Goal: Contribute content: Add original content to the website for others to see

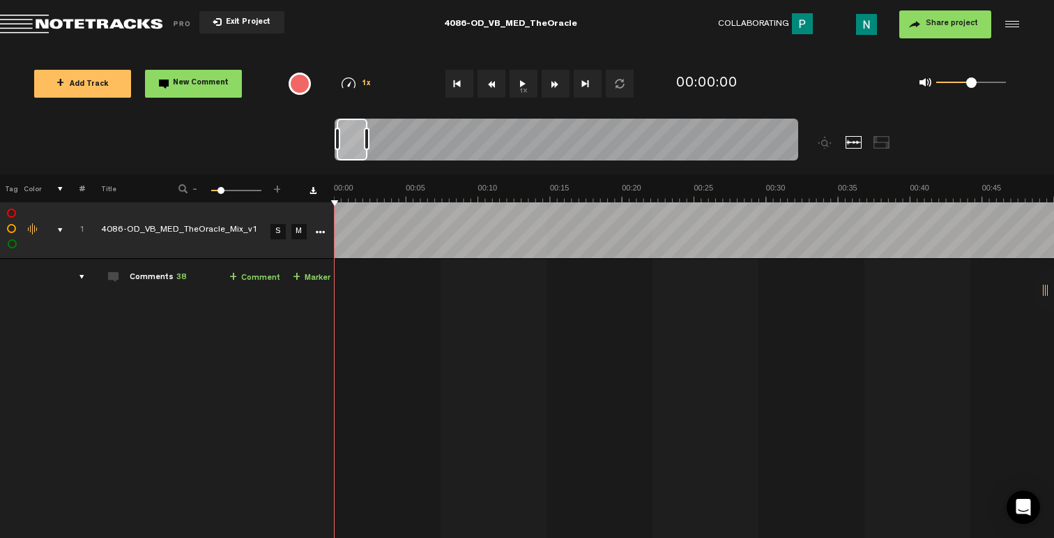
click at [55, 224] on div "comments, stamps & drawings" at bounding box center [55, 230] width 22 height 14
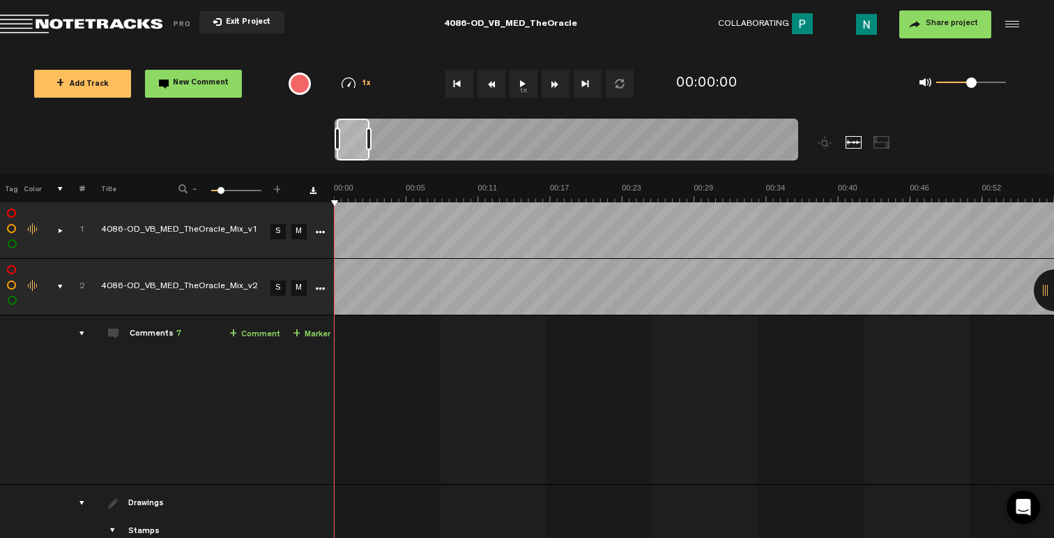
click at [369, 144] on div at bounding box center [369, 139] width 6 height 22
click at [372, 144] on div at bounding box center [370, 139] width 6 height 22
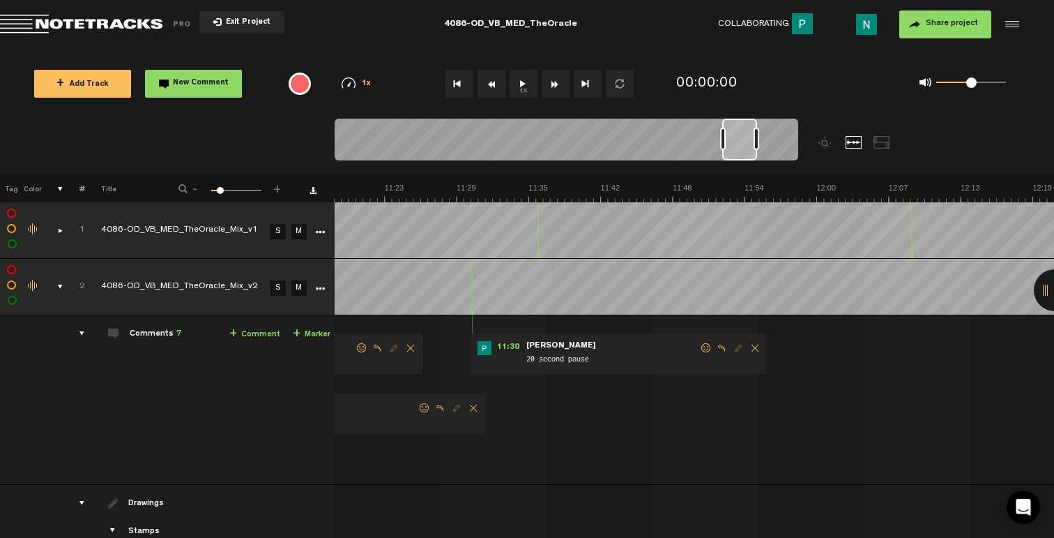
scroll to position [0, 7730]
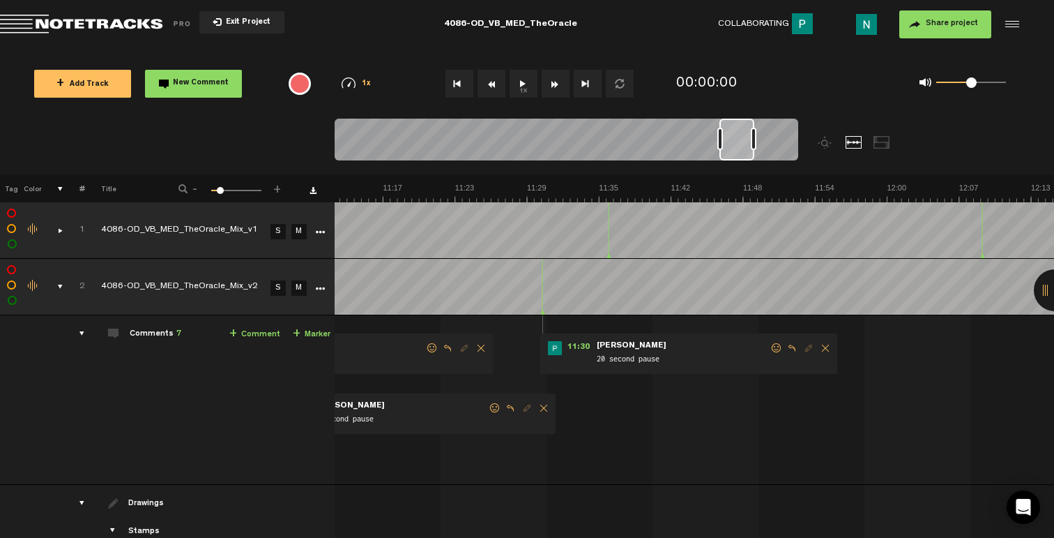
drag, startPoint x: 353, startPoint y: 151, endPoint x: 736, endPoint y: 151, distance: 382.8
click at [736, 151] on div at bounding box center [737, 140] width 35 height 42
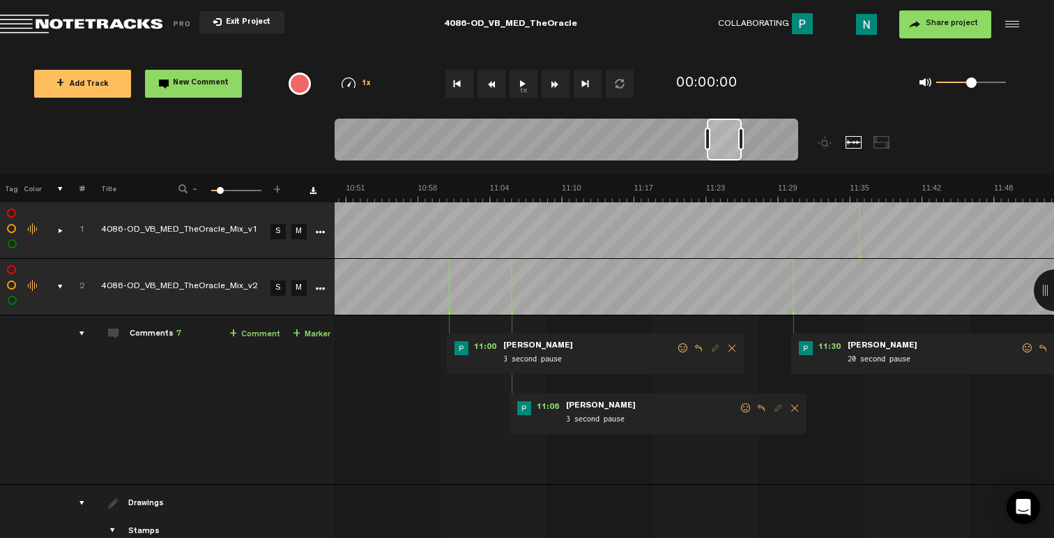
scroll to position [0, 7479]
click at [1026, 347] on span at bounding box center [1028, 348] width 14 height 10
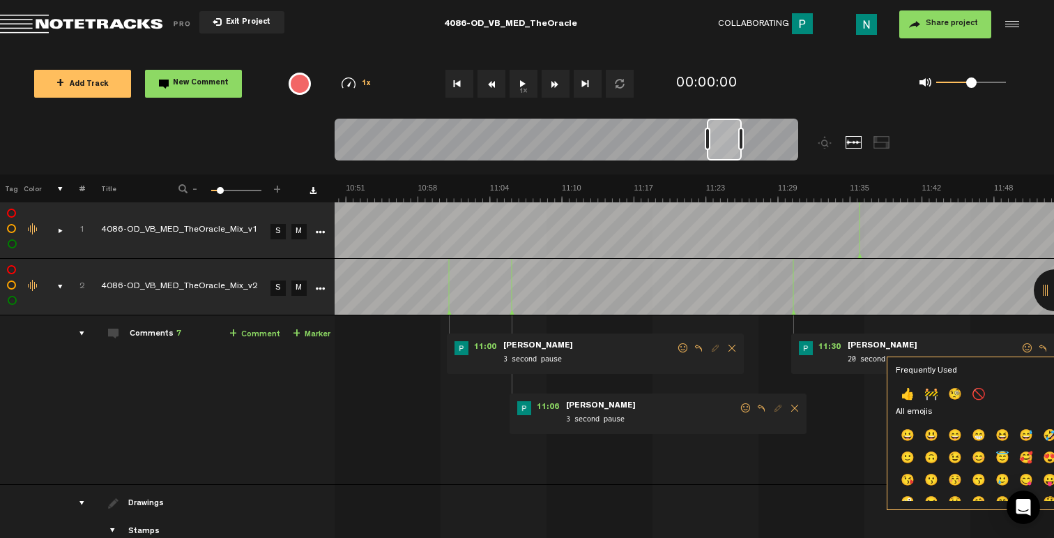
click at [906, 397] on p "👍" at bounding box center [908, 395] width 24 height 22
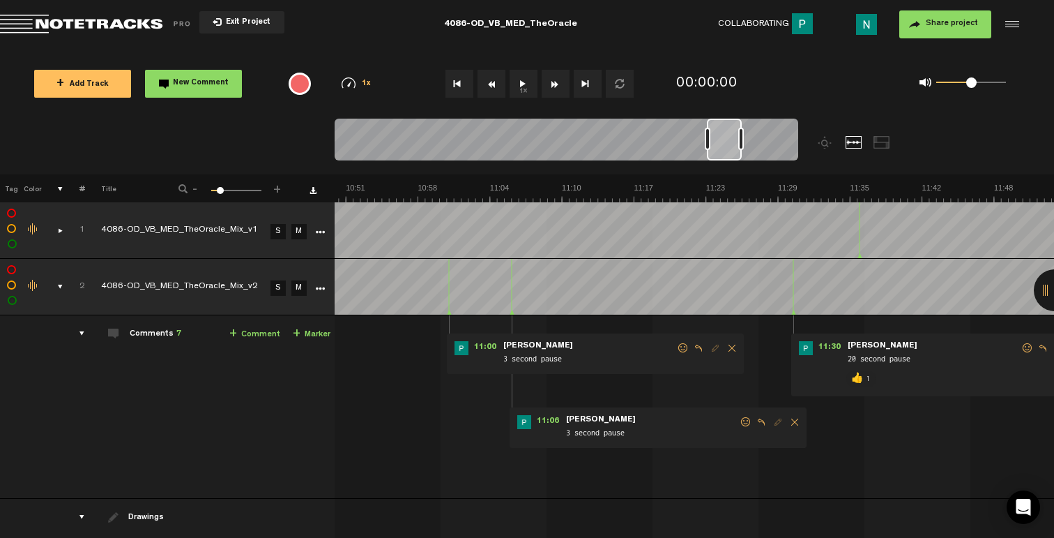
click at [745, 423] on span at bounding box center [746, 422] width 14 height 10
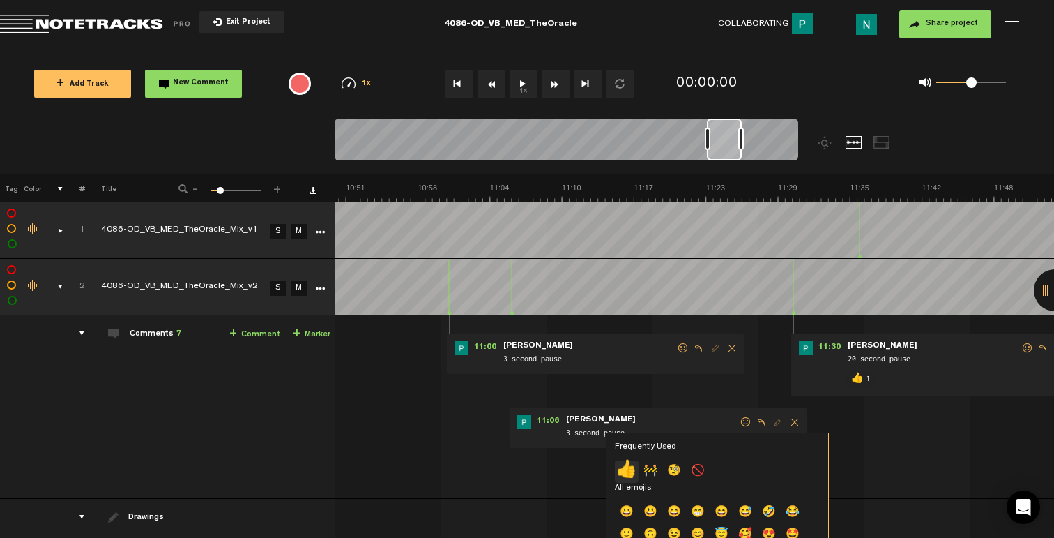
click at [622, 470] on p "👍" at bounding box center [627, 471] width 24 height 22
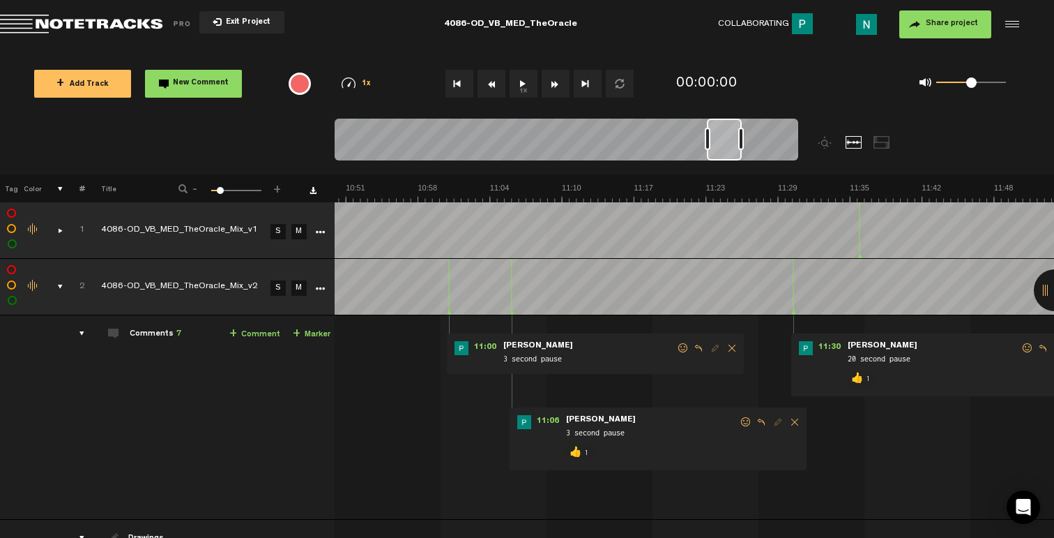
click at [678, 344] on span at bounding box center [683, 348] width 14 height 10
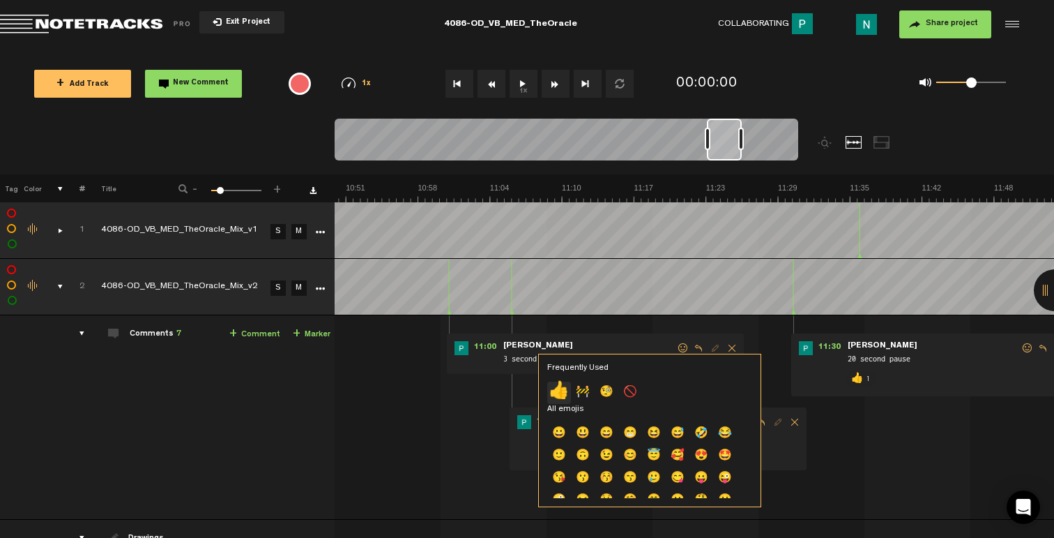
click at [557, 393] on p "👍" at bounding box center [559, 392] width 24 height 22
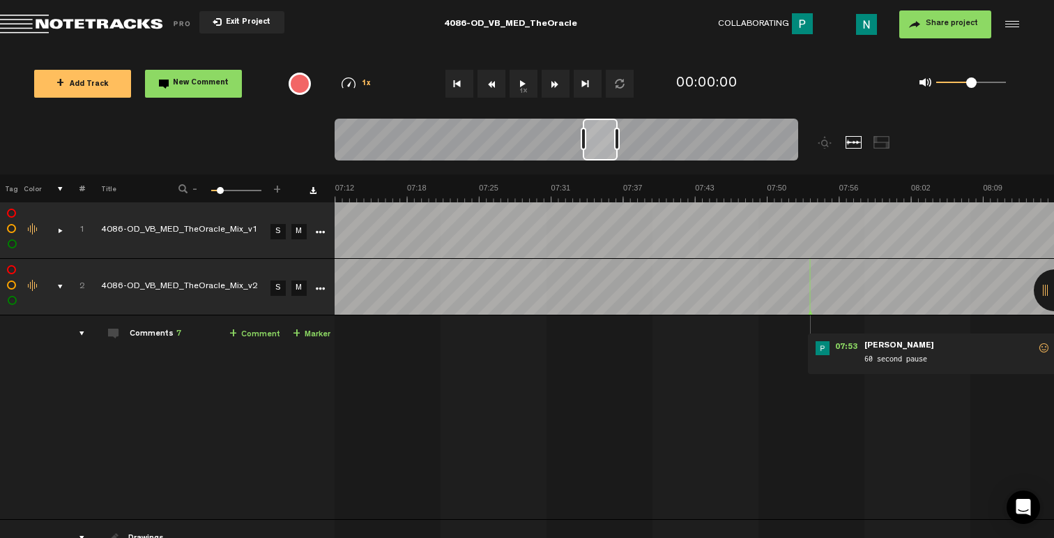
scroll to position [0, 11]
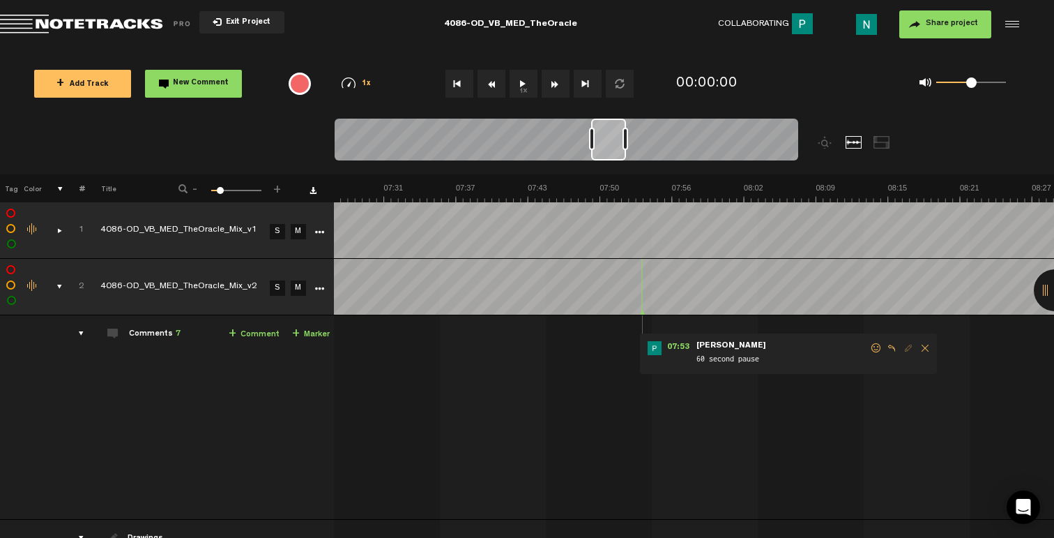
click at [869, 349] on span at bounding box center [876, 348] width 14 height 10
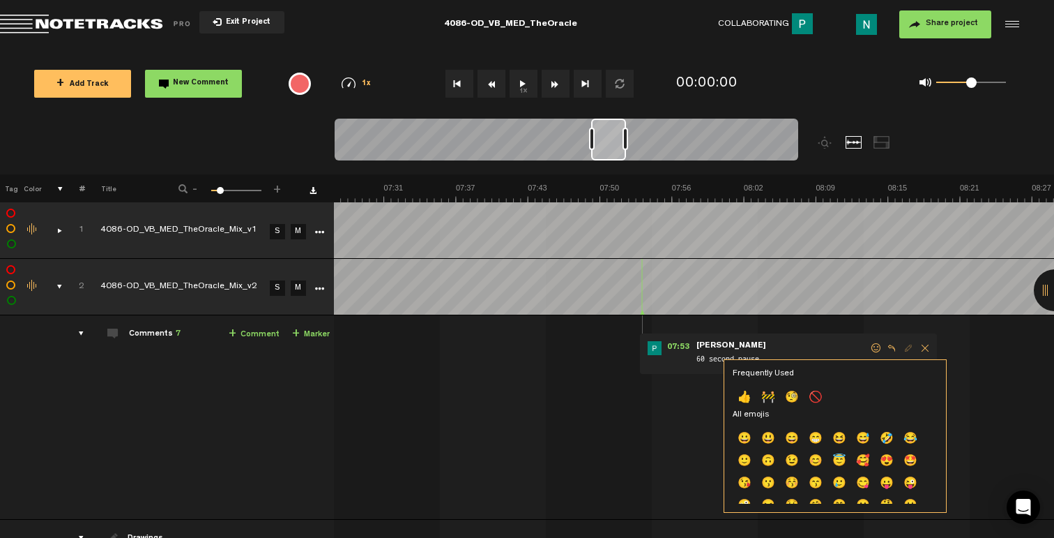
click at [747, 396] on p "👍" at bounding box center [745, 398] width 24 height 22
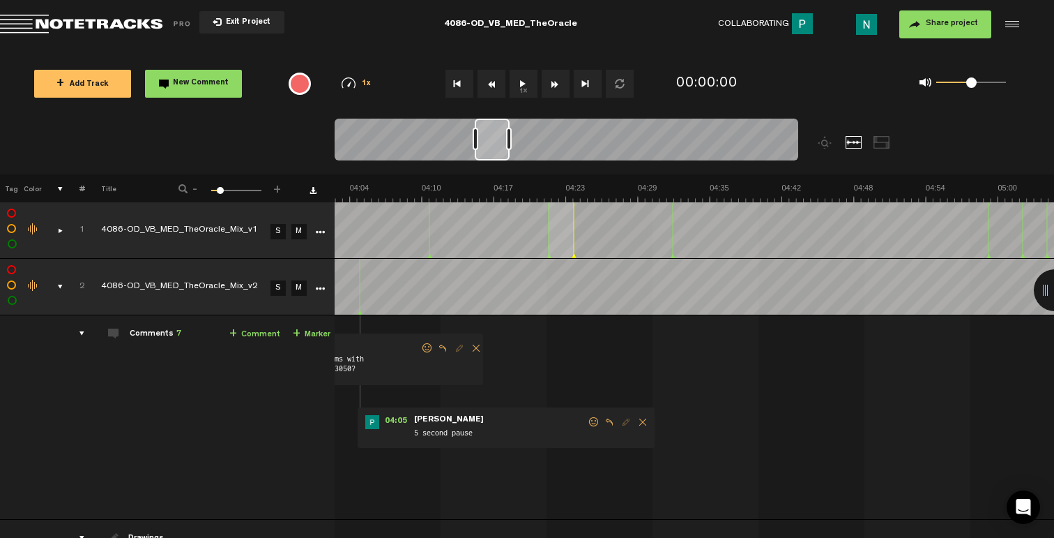
scroll to position [0, 2626]
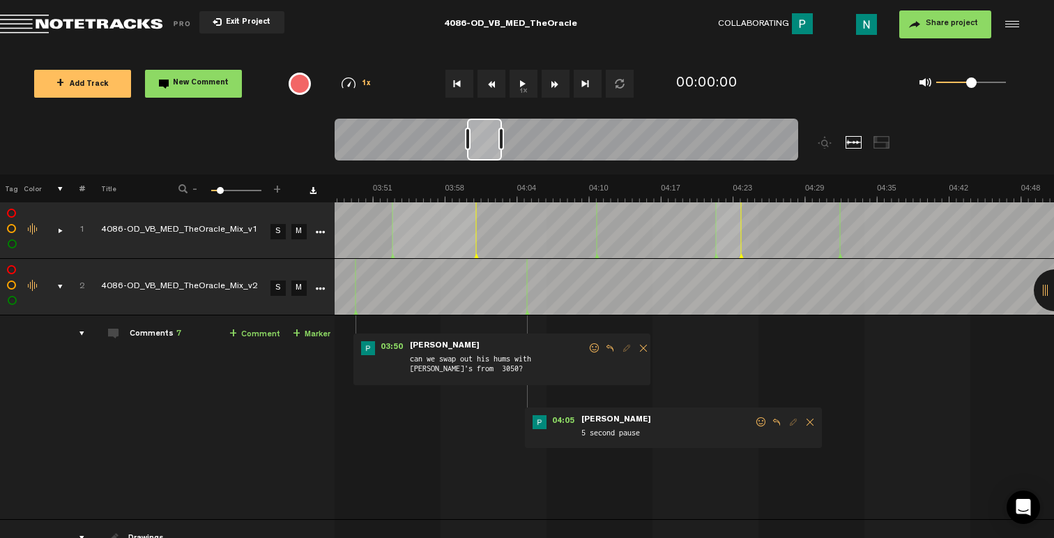
click at [762, 423] on span at bounding box center [761, 422] width 14 height 10
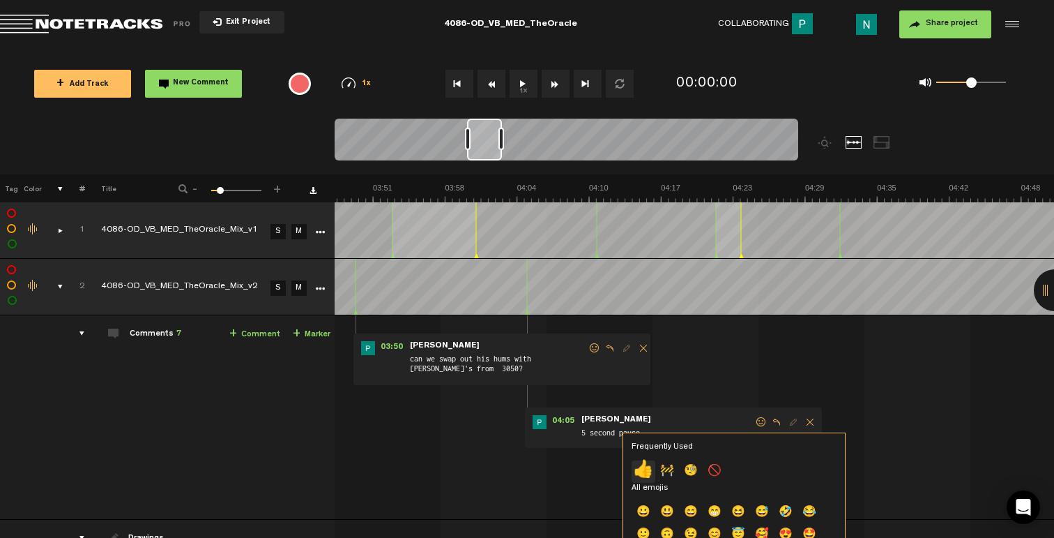
click at [645, 465] on p "👍" at bounding box center [644, 471] width 24 height 22
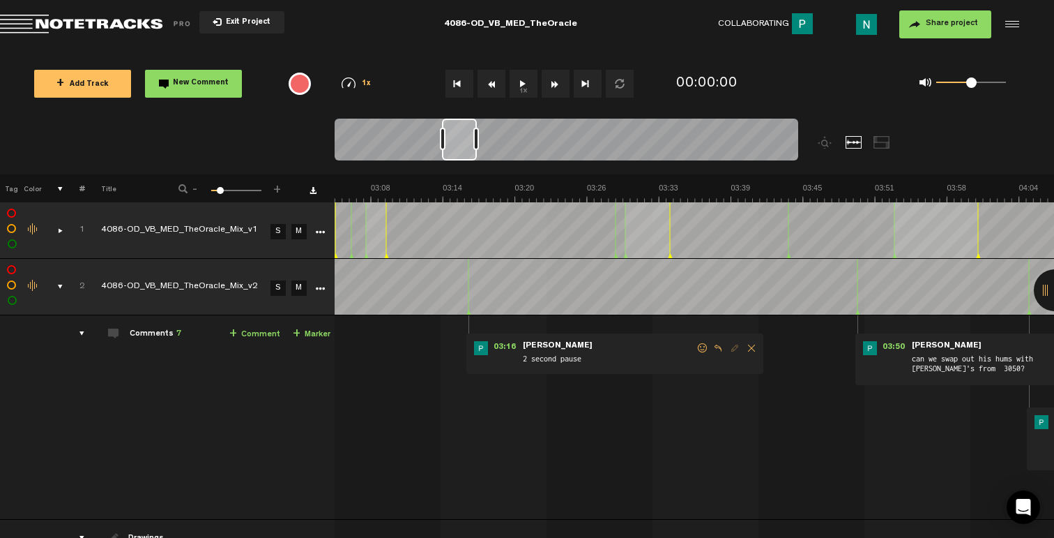
scroll to position [0, 2040]
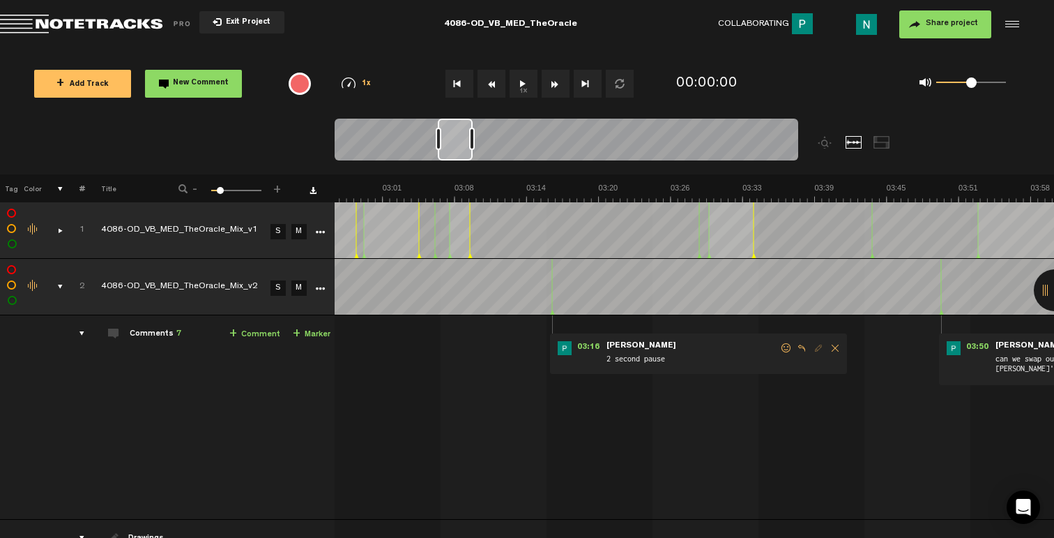
click at [786, 348] on span at bounding box center [787, 348] width 14 height 10
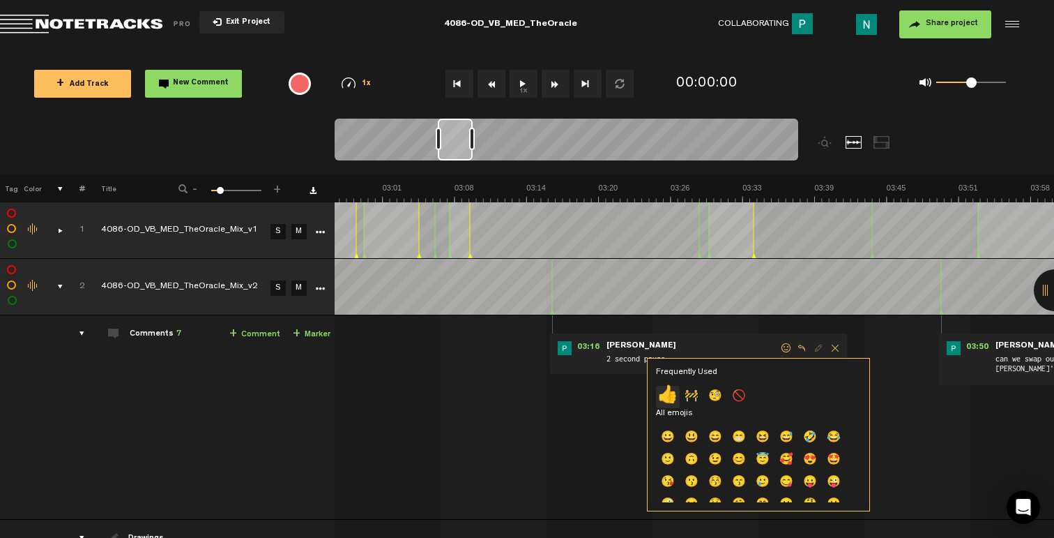
click at [670, 397] on p "👍" at bounding box center [668, 397] width 24 height 22
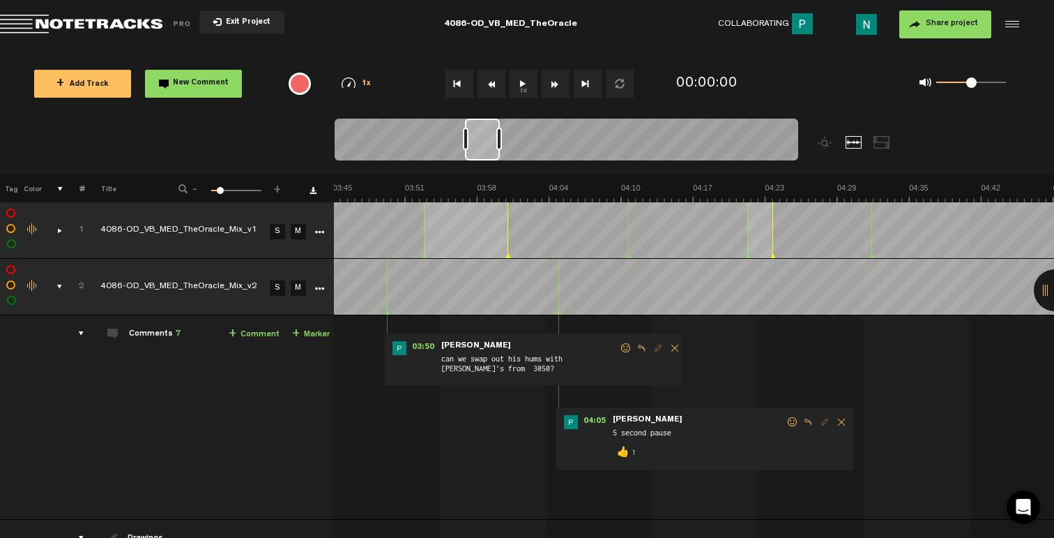
scroll to position [0, 2594]
click at [619, 347] on span at bounding box center [626, 348] width 14 height 10
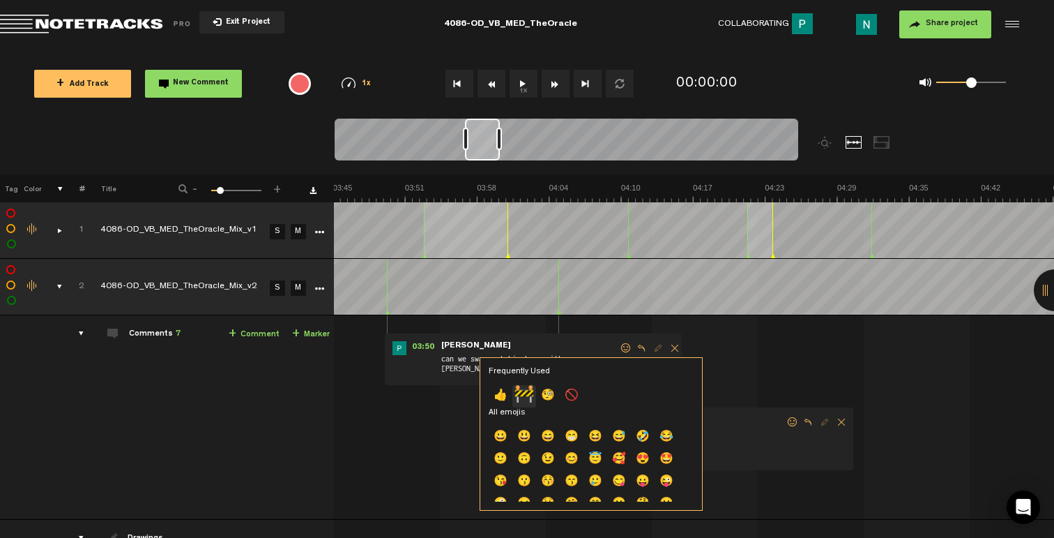
click at [531, 393] on p "🚧" at bounding box center [524, 396] width 24 height 22
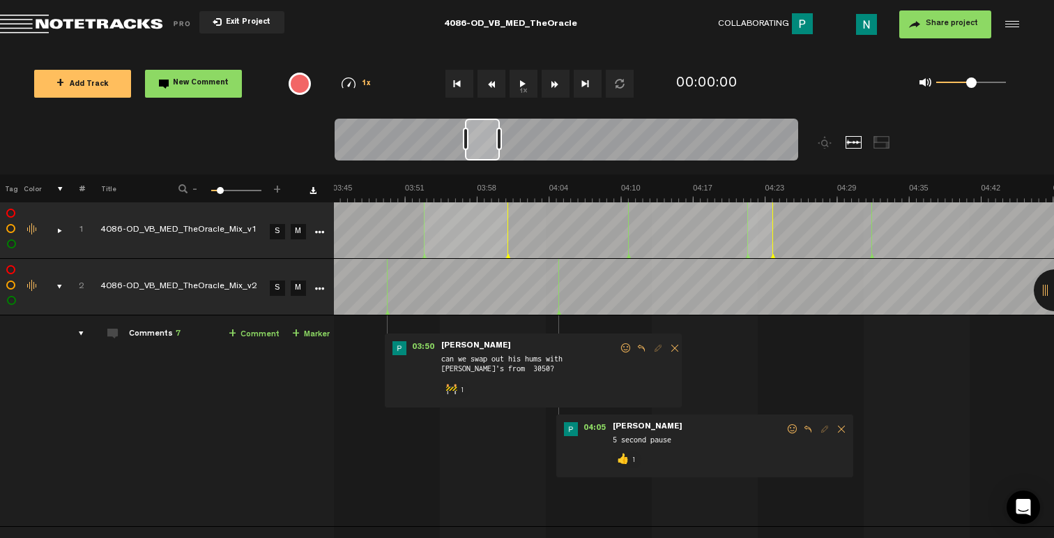
click at [633, 348] on span "Reply to comment" at bounding box center [641, 348] width 17 height 10
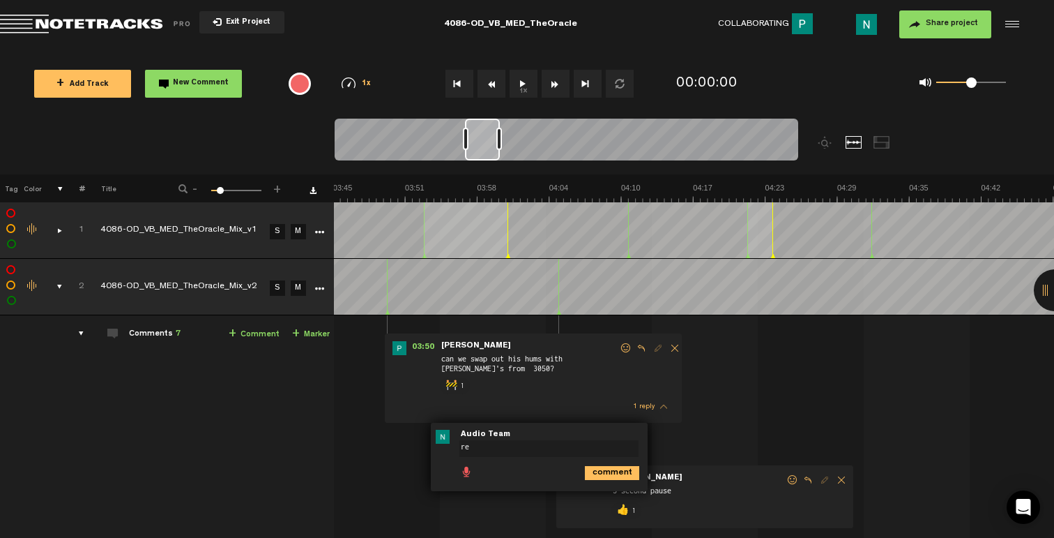
type textarea "r"
click at [633, 406] on span "1 reply" at bounding box center [644, 406] width 22 height 7
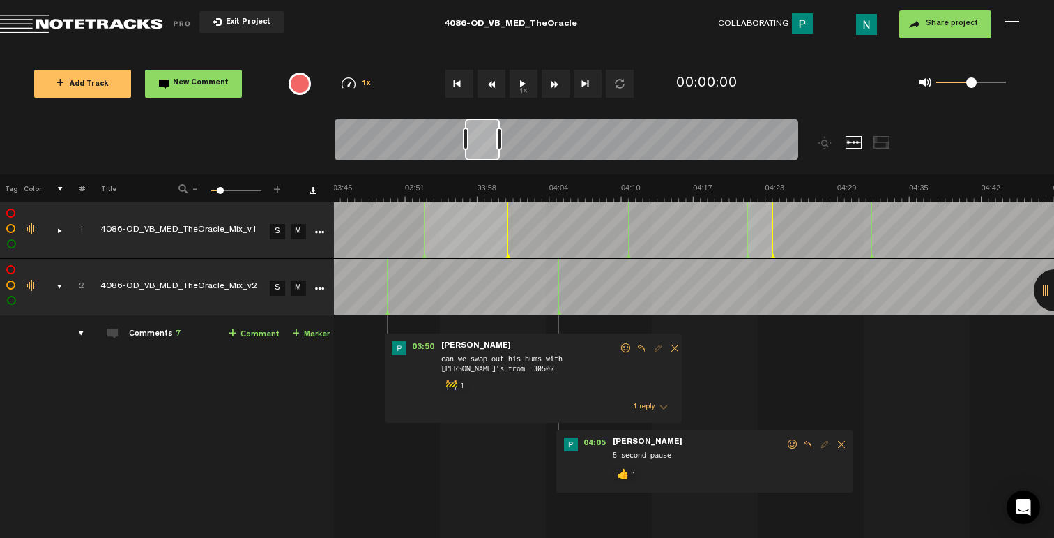
click at [67, 92] on button "+ Add Track" at bounding box center [82, 84] width 97 height 28
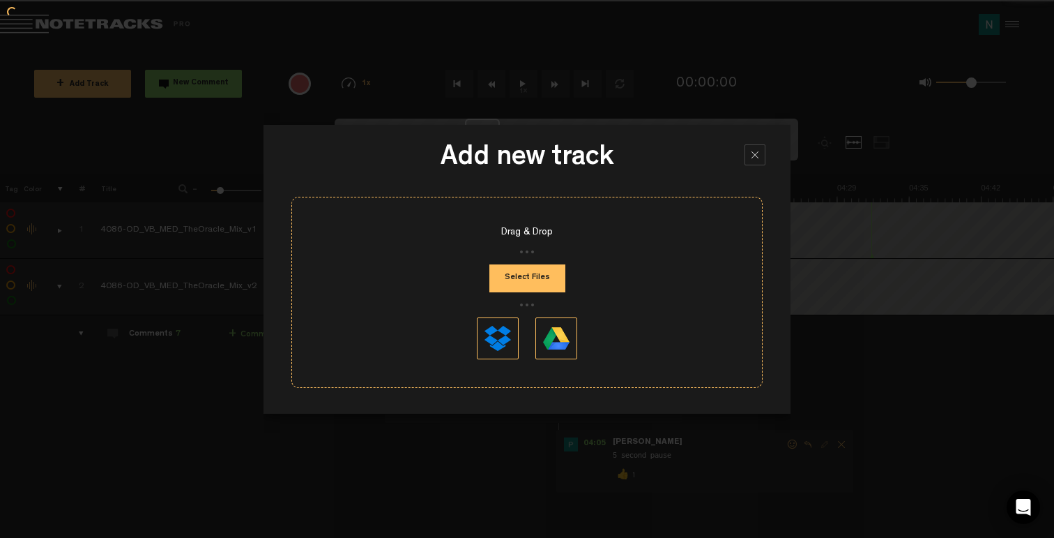
click at [517, 280] on button "Select Files" at bounding box center [527, 278] width 76 height 28
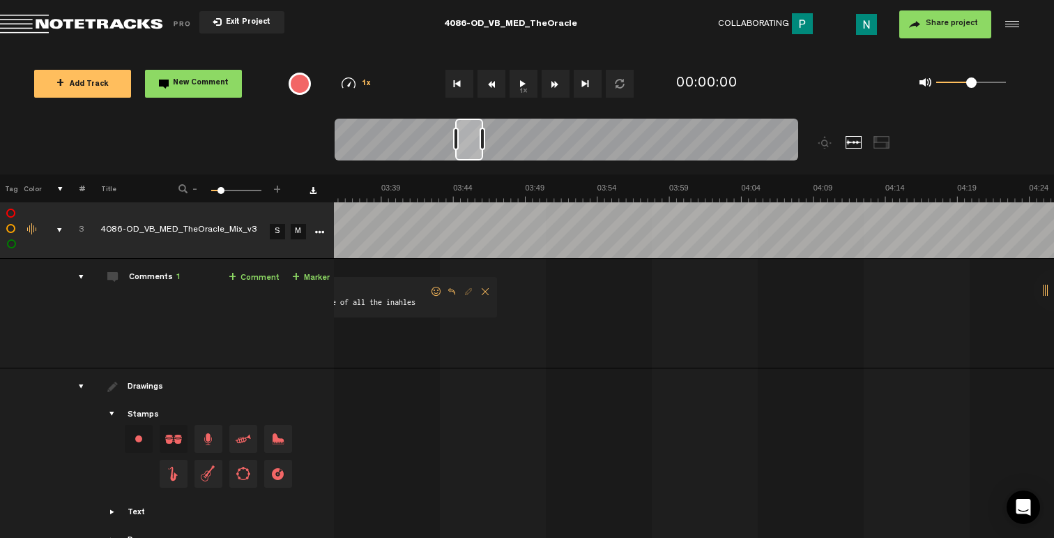
scroll to position [0, 2617]
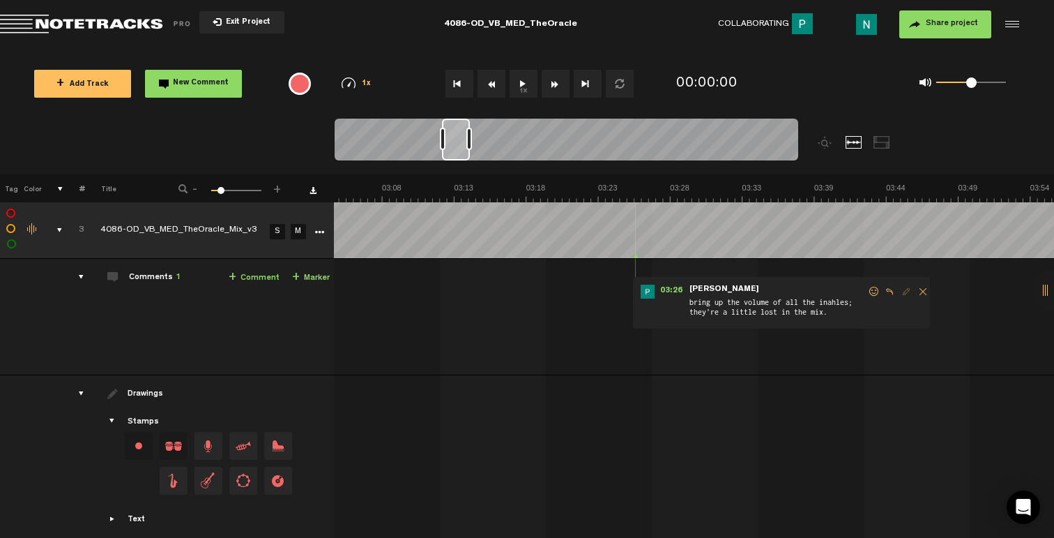
drag, startPoint x: 478, startPoint y: 153, endPoint x: 455, endPoint y: 149, distance: 23.4
click at [455, 149] on div at bounding box center [456, 140] width 28 height 42
click at [867, 288] on span at bounding box center [874, 292] width 14 height 10
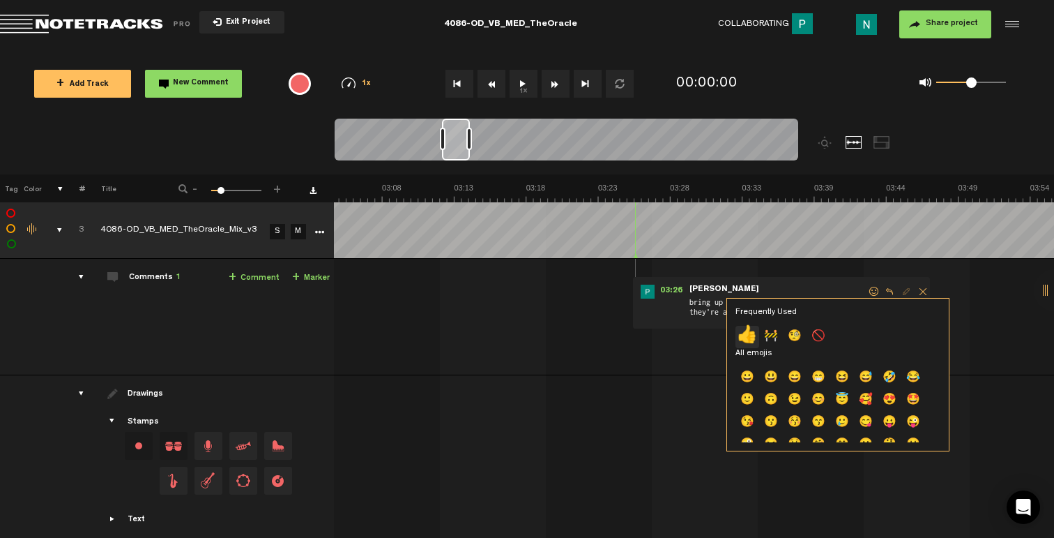
click at [745, 335] on p "👍" at bounding box center [748, 337] width 24 height 22
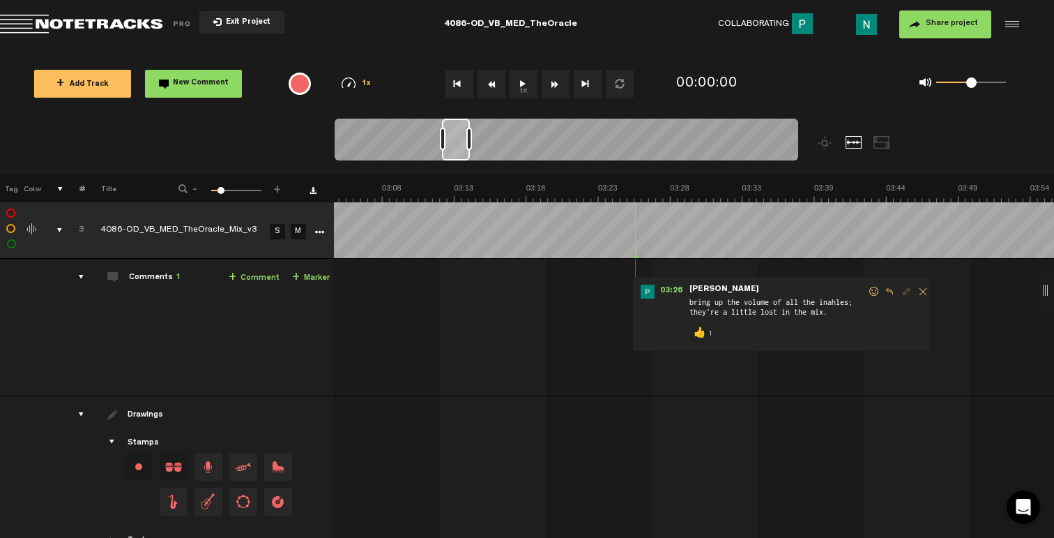
click at [45, 225] on div "comments, stamps & drawings" at bounding box center [54, 230] width 22 height 14
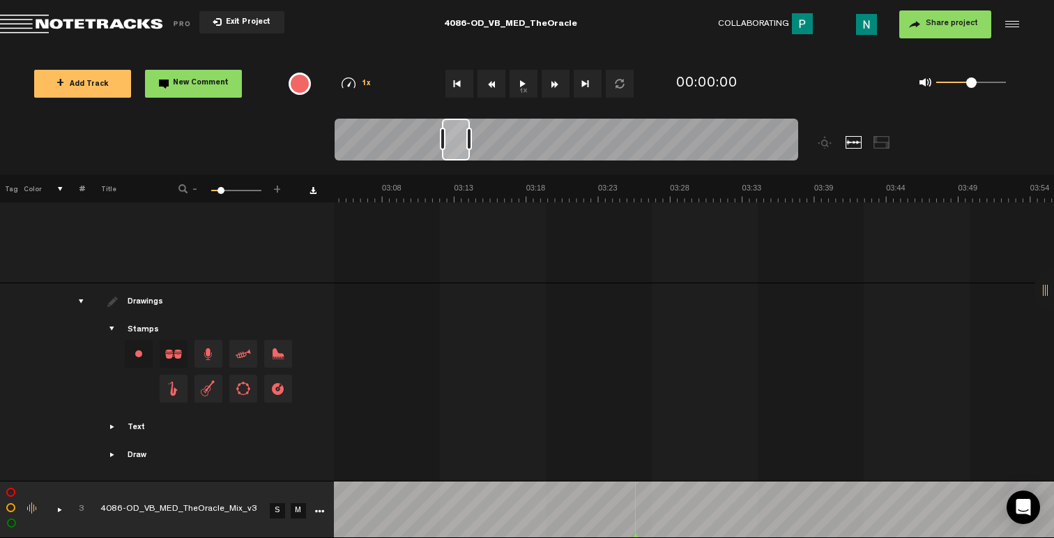
scroll to position [0, 11]
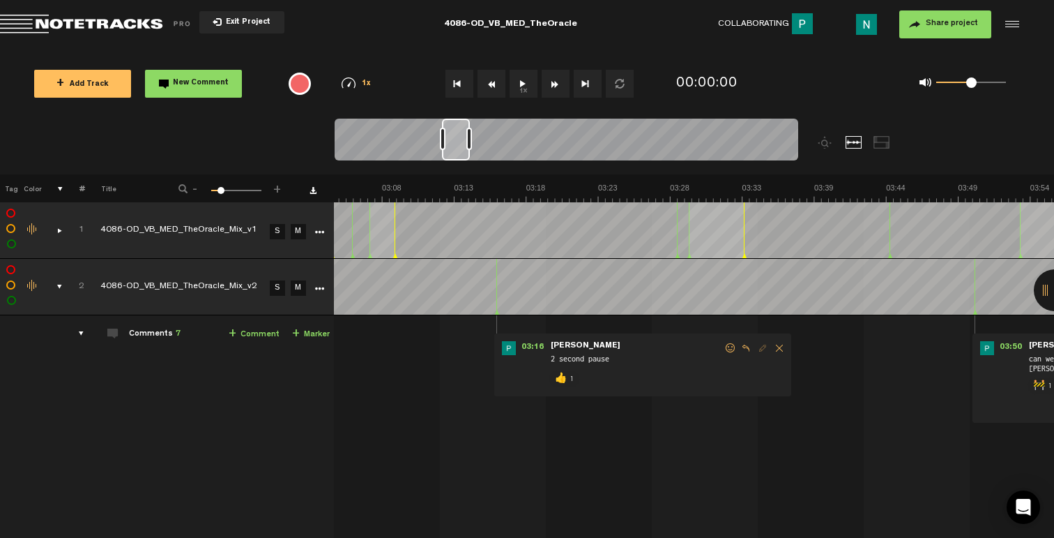
click at [63, 292] on td "2" at bounding box center [74, 287] width 22 height 56
click at [50, 289] on div "comments, stamps & drawings" at bounding box center [54, 287] width 22 height 14
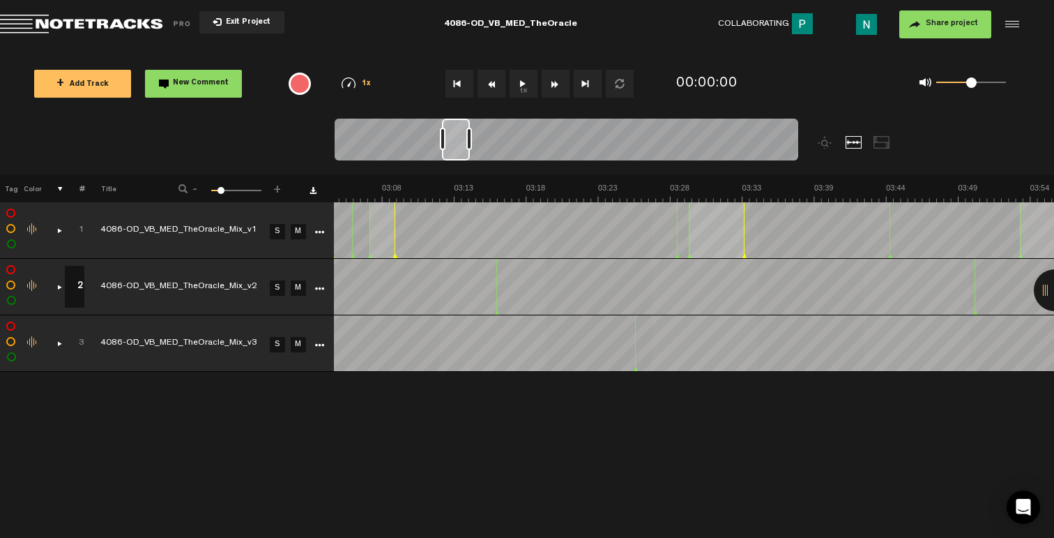
click at [106, 99] on div "+ Add Track New Comment" at bounding box center [146, 83] width 248 height 49
click at [104, 86] on span "+ Add Track" at bounding box center [82, 85] width 52 height 8
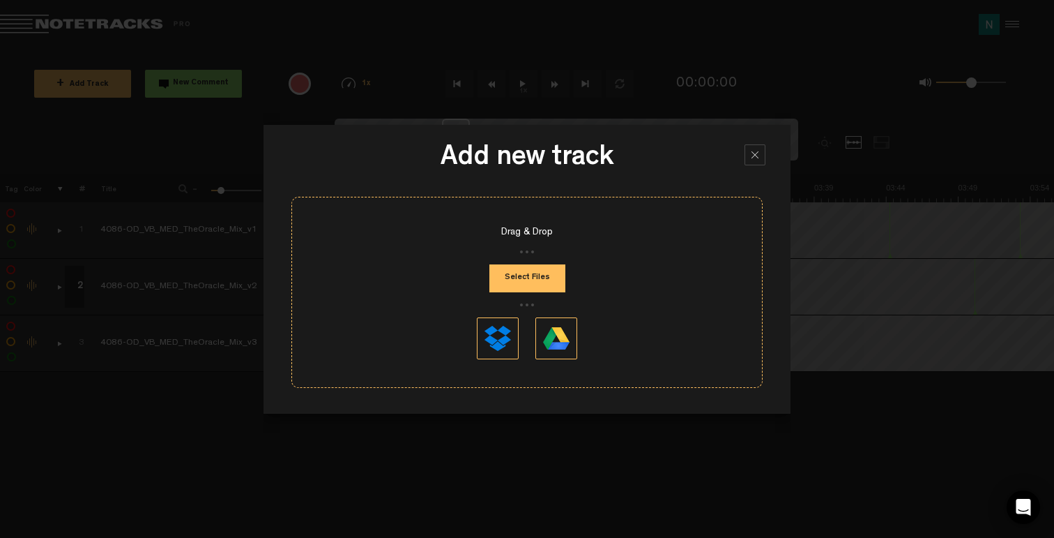
click at [526, 278] on button "Select Files" at bounding box center [527, 278] width 76 height 28
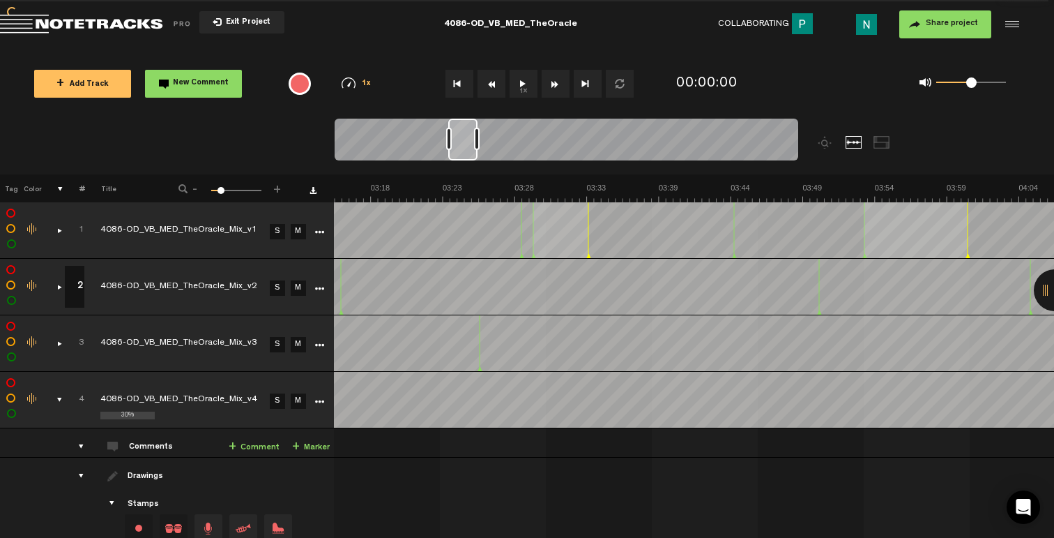
scroll to position [0, 2772]
drag, startPoint x: 461, startPoint y: 151, endPoint x: 467, endPoint y: 157, distance: 8.4
click at [467, 157] on div at bounding box center [462, 140] width 29 height 42
